Goal: Information Seeking & Learning: Check status

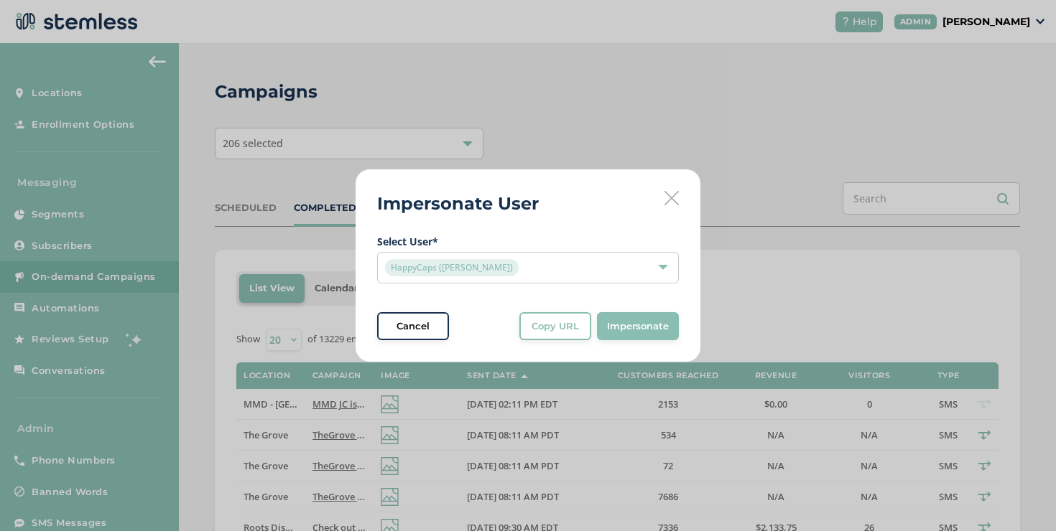
click at [669, 203] on icon at bounding box center [671, 198] width 14 height 14
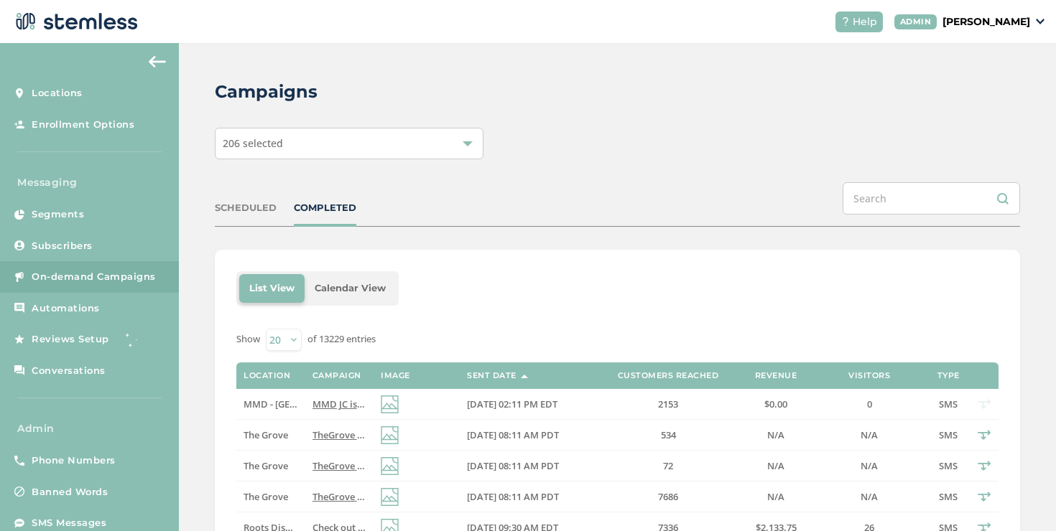
click at [358, 214] on div "SCHEDULED COMPLETED" at bounding box center [617, 204] width 805 height 45
click at [341, 211] on div "COMPLETED" at bounding box center [325, 208] width 62 height 14
click at [340, 405] on span "MMD JC is slashing prices! 20% OFF Storewide CODE:20OFF Unlimited time use! Cli…" at bounding box center [609, 404] width 595 height 13
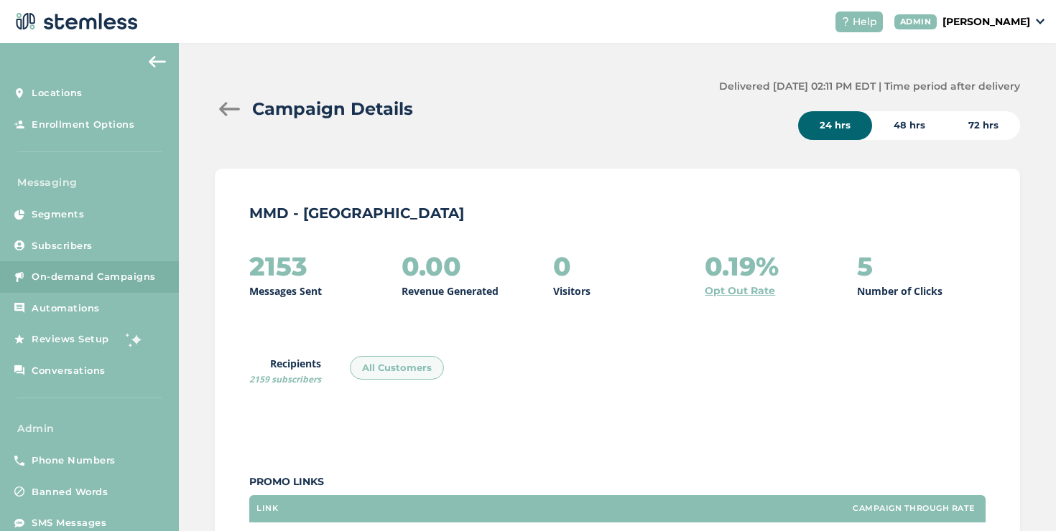
click at [281, 267] on h2 "2153" at bounding box center [278, 266] width 58 height 29
copy h2 "2153"
click at [712, 287] on link "Opt Out Rate" at bounding box center [740, 291] width 70 height 15
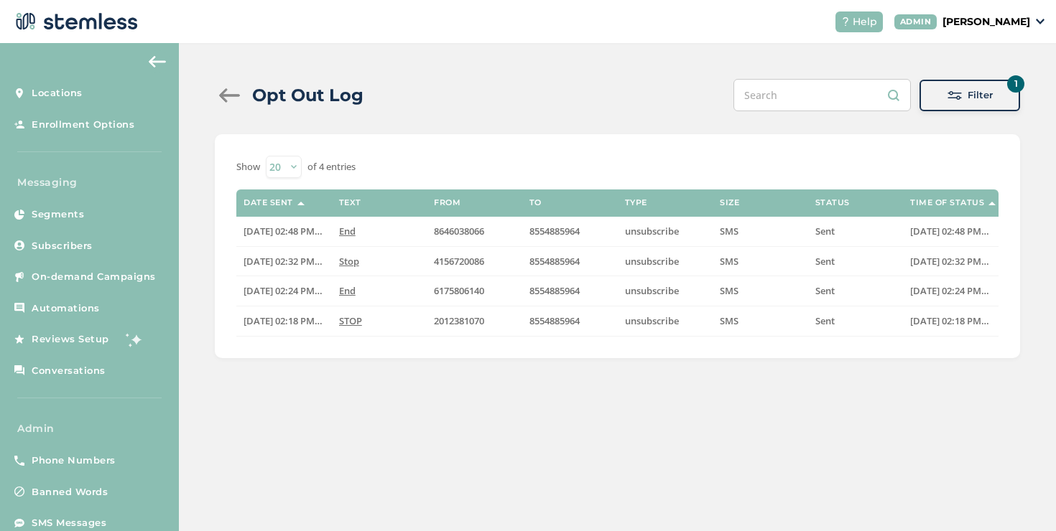
click at [225, 94] on div at bounding box center [229, 95] width 29 height 14
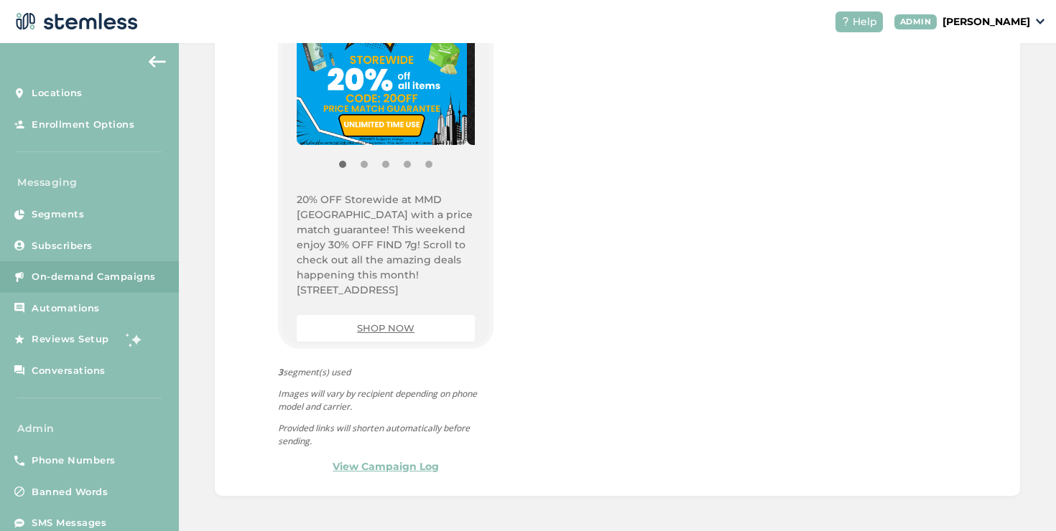
scroll to position [287, 0]
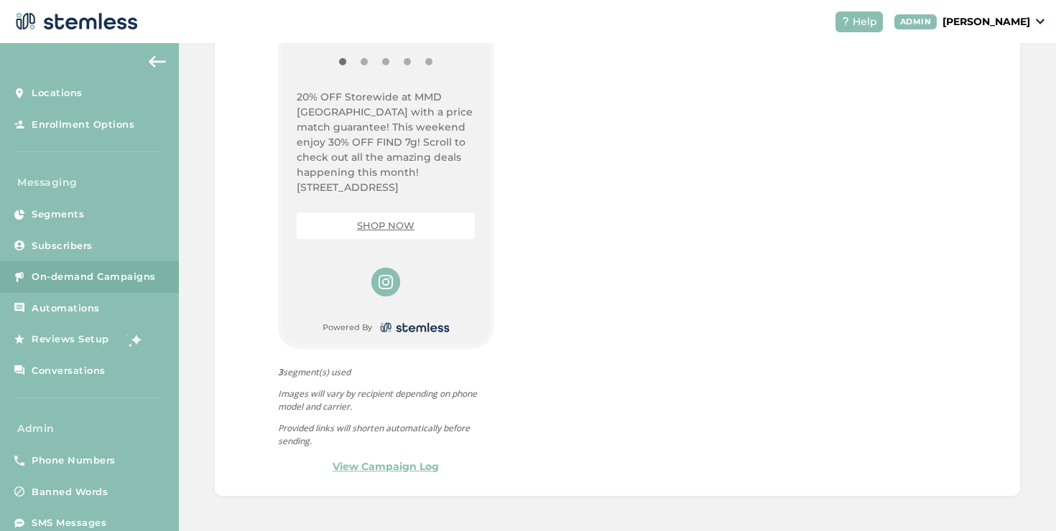
click at [375, 222] on link "SHOP NOW" at bounding box center [385, 225] width 57 height 11
